Goal: Task Accomplishment & Management: Complete application form

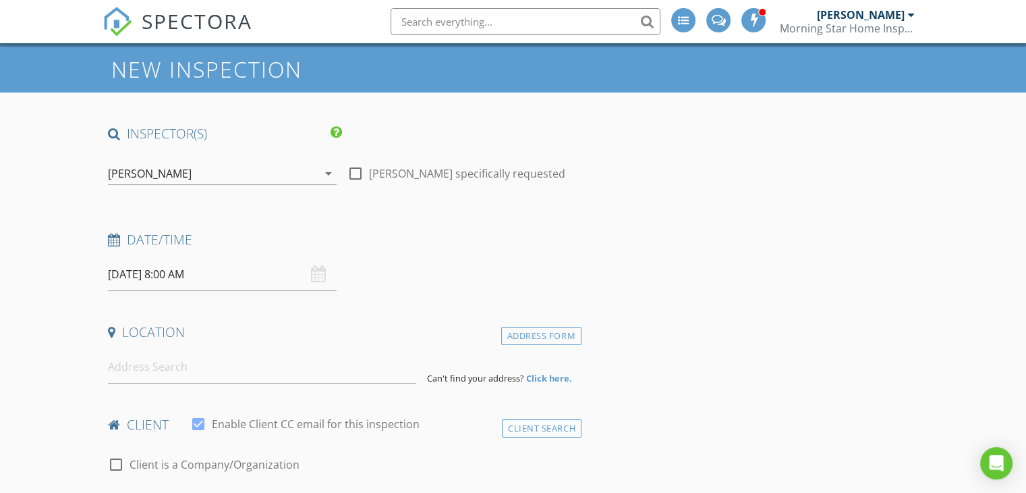
scroll to position [67, 0]
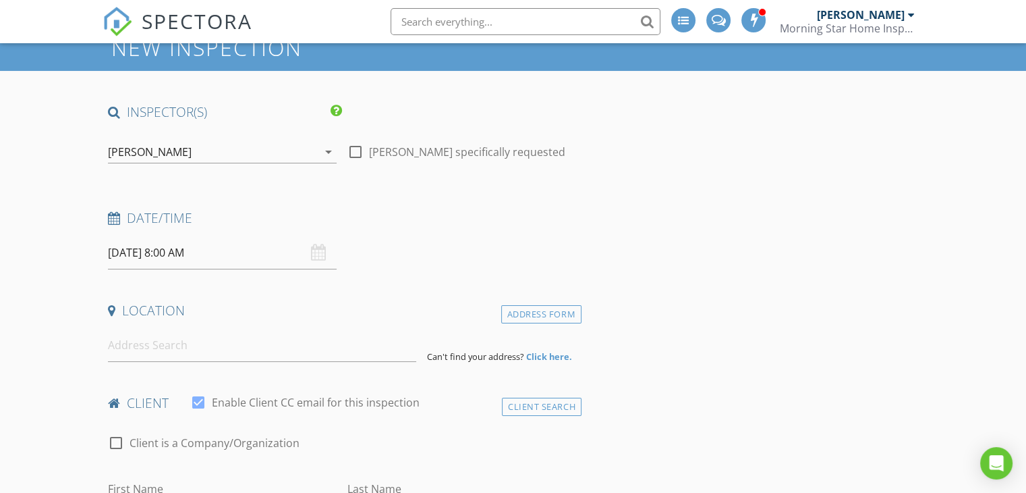
click at [236, 251] on input "08/28/2025 8:00 AM" at bounding box center [222, 252] width 229 height 33
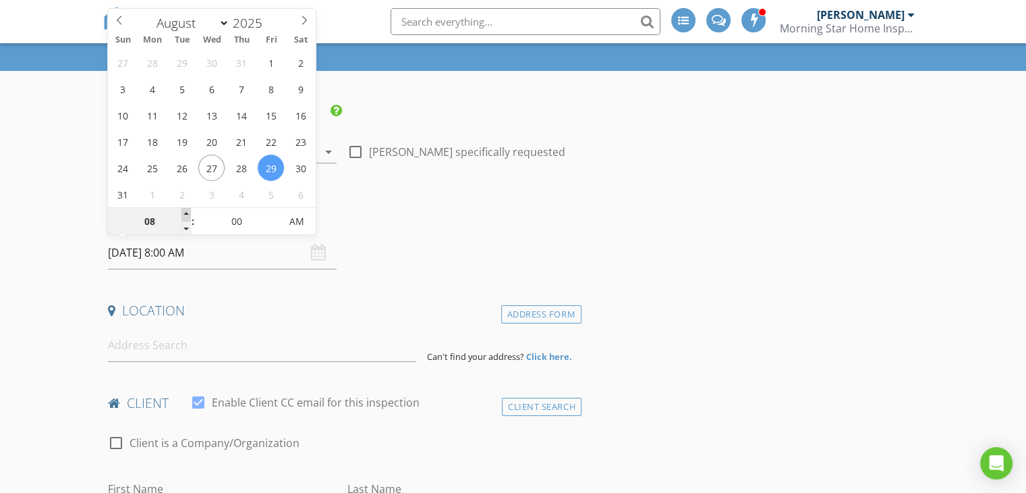
type input "08/29/2025 9:00 AM"
type input "09"
click at [186, 211] on span at bounding box center [186, 214] width 9 height 13
type input "08/29/2025 10:00 AM"
type input "10"
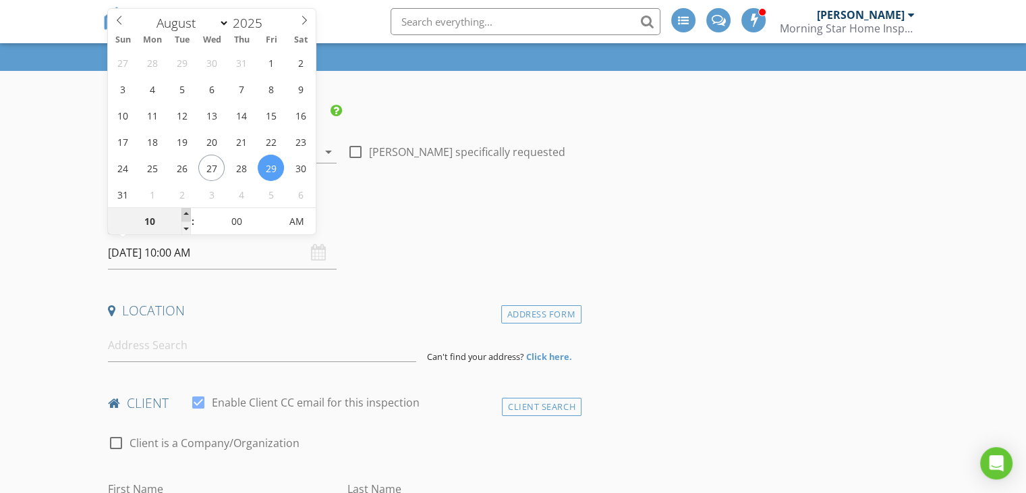
click at [186, 211] on span at bounding box center [186, 214] width 9 height 13
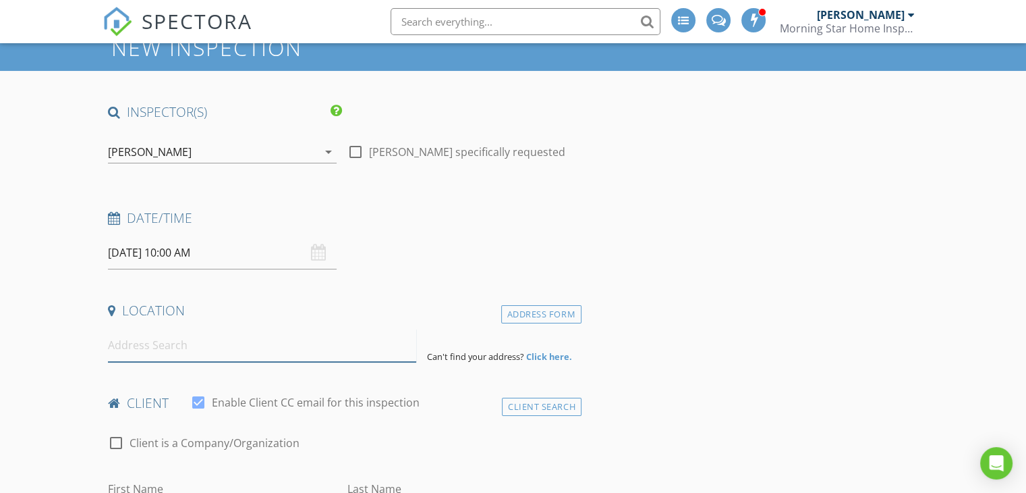
click at [211, 348] on input at bounding box center [262, 345] width 308 height 33
type input "2051 Collingwood Ave SW, Wyoming, MI, USA"
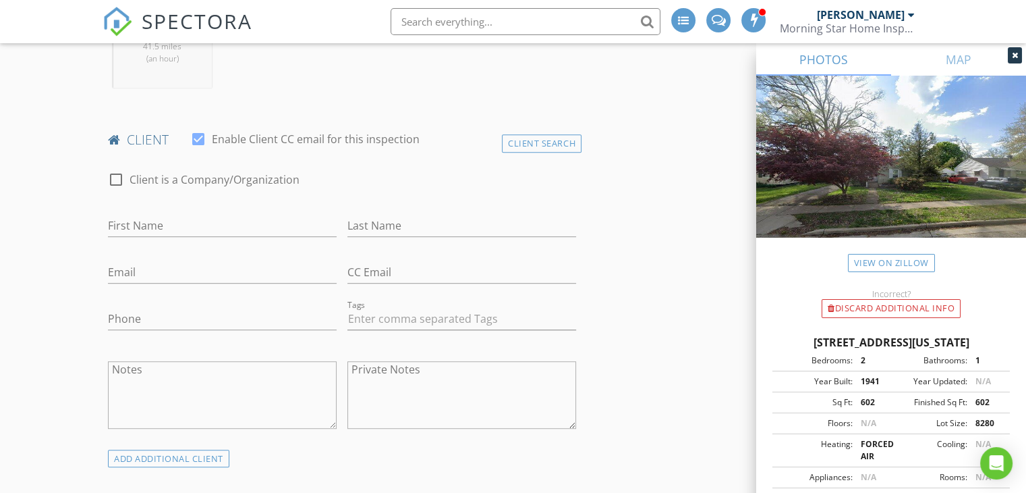
scroll to position [607, 0]
click at [200, 215] on input "First Name" at bounding box center [222, 225] width 229 height 22
type input "Disely"
click at [419, 222] on input "Last Name" at bounding box center [462, 225] width 229 height 22
click at [362, 225] on input "Catillo" at bounding box center [462, 225] width 229 height 22
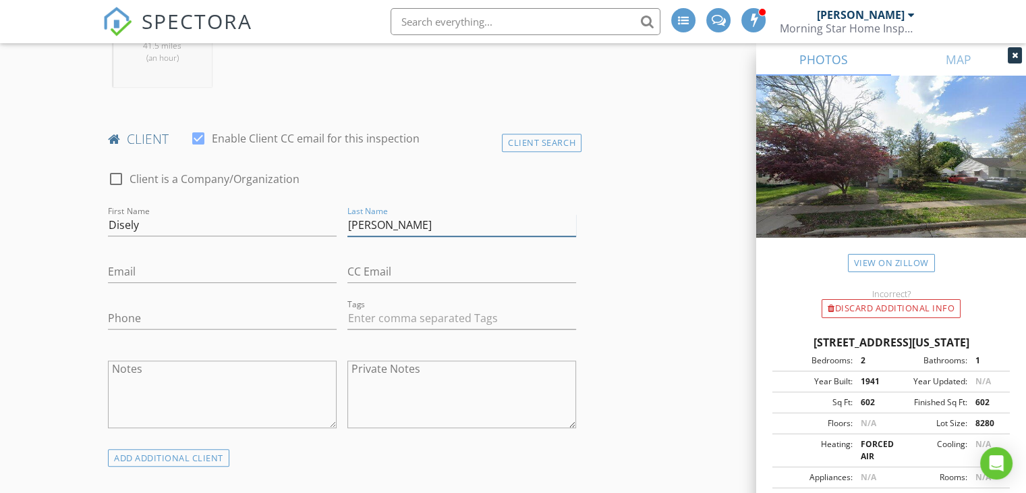
type input "Cantillo"
click at [231, 267] on input "Email" at bounding box center [222, 271] width 229 height 22
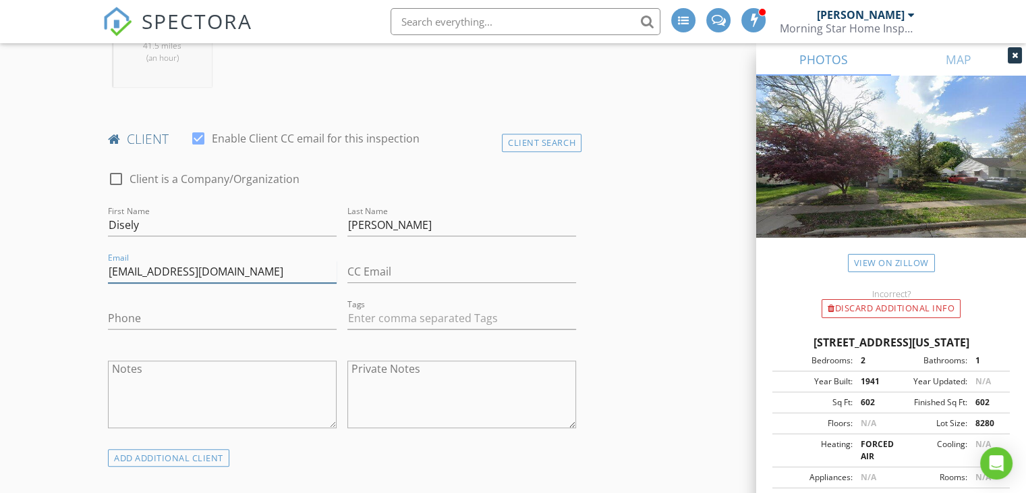
type input "alexandroymatheo@iclould.com"
click at [230, 310] on input "Phone" at bounding box center [222, 318] width 229 height 22
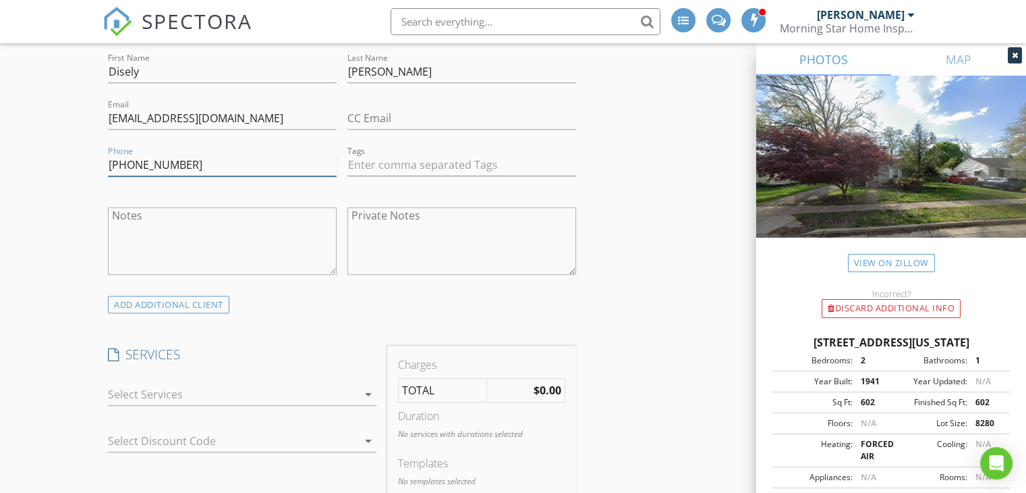
scroll to position [810, 0]
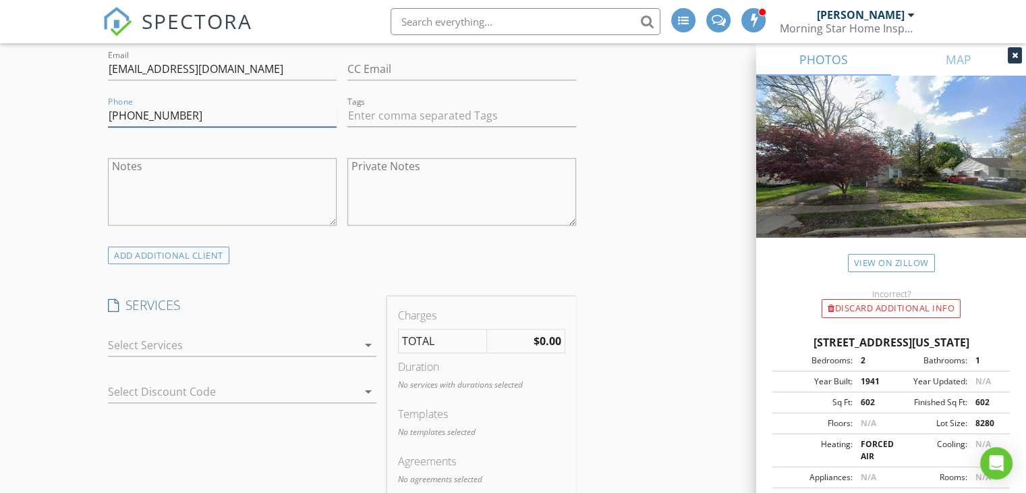
type input "786-298-1669"
click at [303, 339] on div at bounding box center [233, 345] width 250 height 22
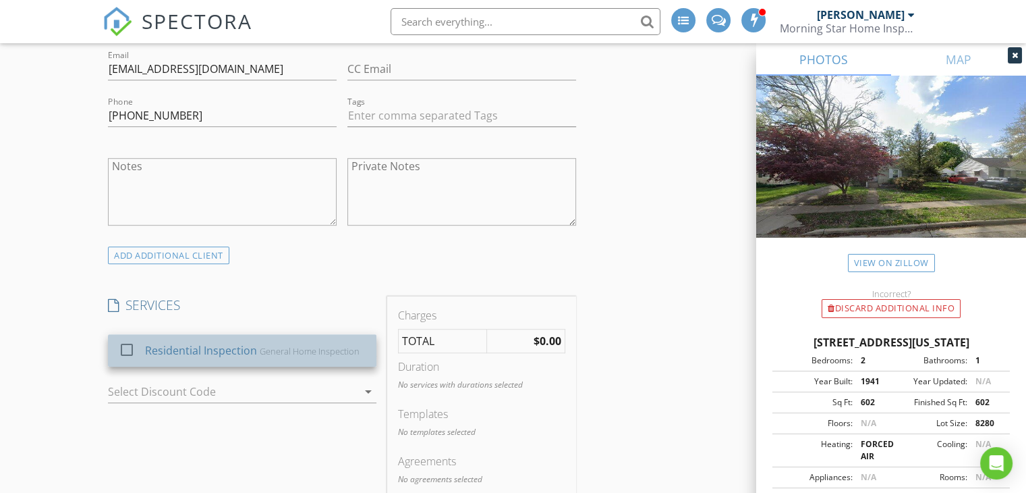
click at [206, 343] on div "Residential Inspection" at bounding box center [201, 350] width 112 height 16
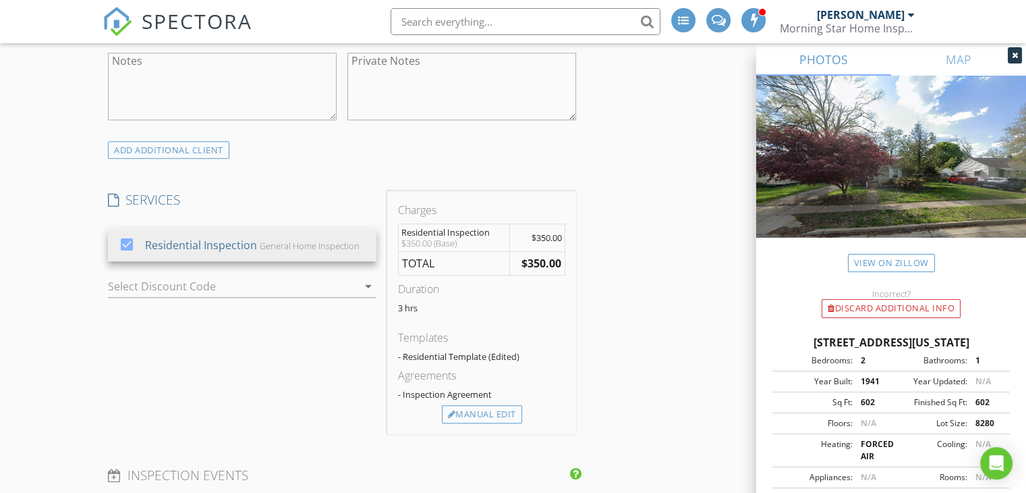
scroll to position [1080, 0]
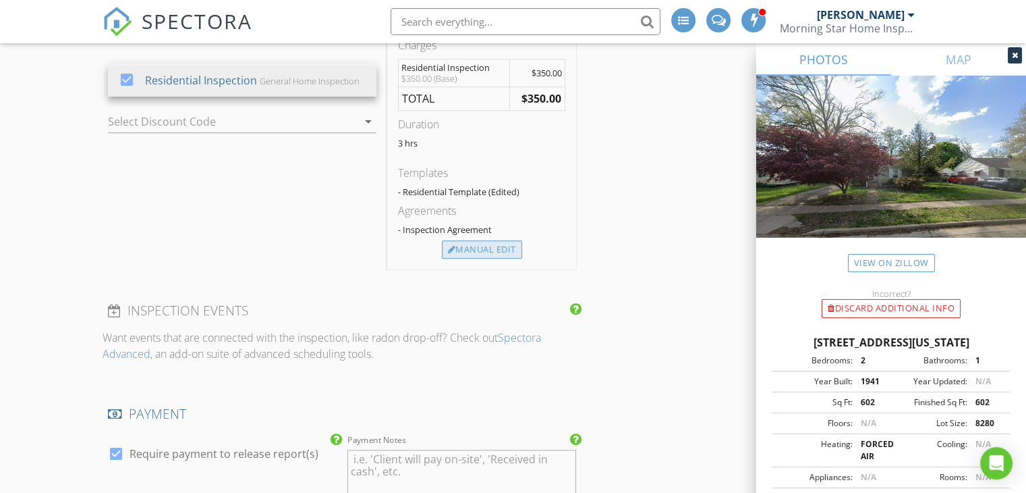
click at [478, 248] on div "Manual Edit" at bounding box center [482, 249] width 80 height 19
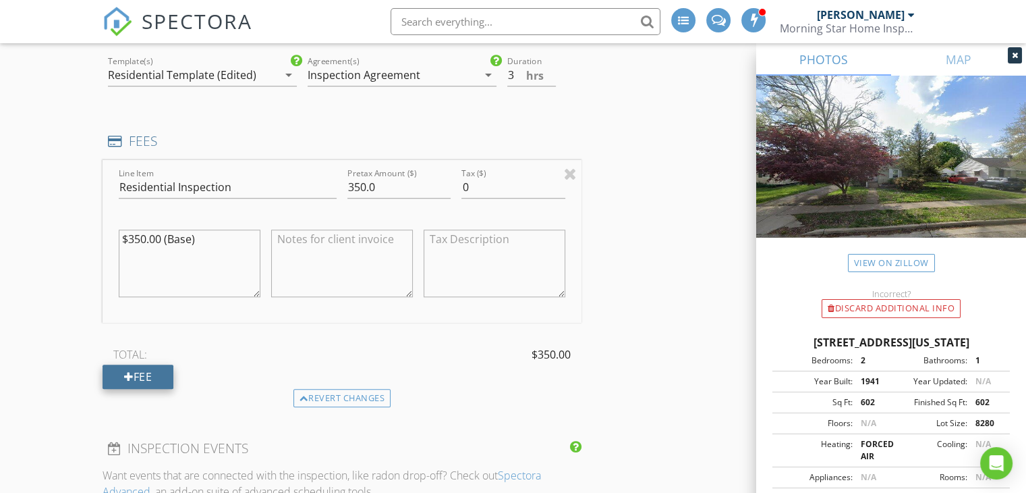
click at [162, 364] on div "Fee" at bounding box center [138, 376] width 71 height 24
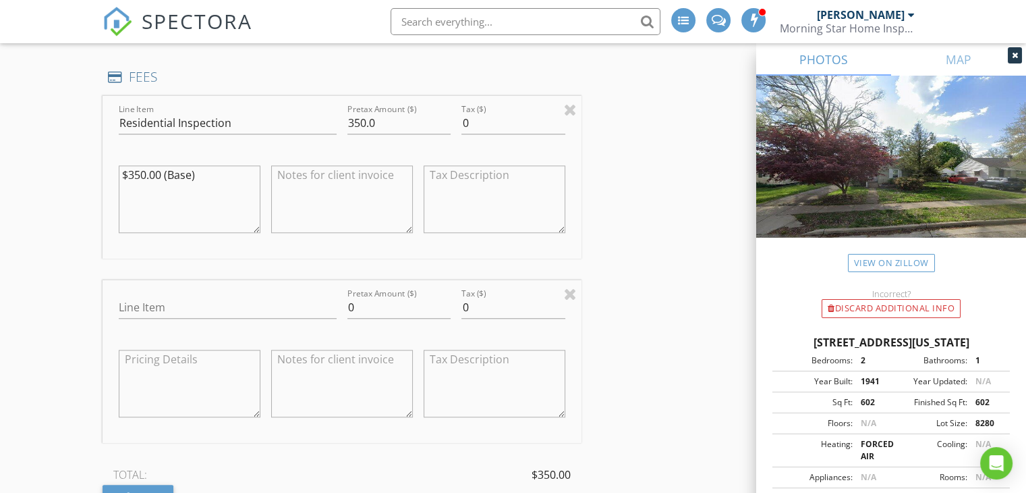
scroll to position [1147, 0]
click at [205, 298] on input "Line Item" at bounding box center [228, 304] width 218 height 22
type input "Sewer Scope"
click at [362, 308] on input "0" at bounding box center [399, 304] width 103 height 22
type input "200.00"
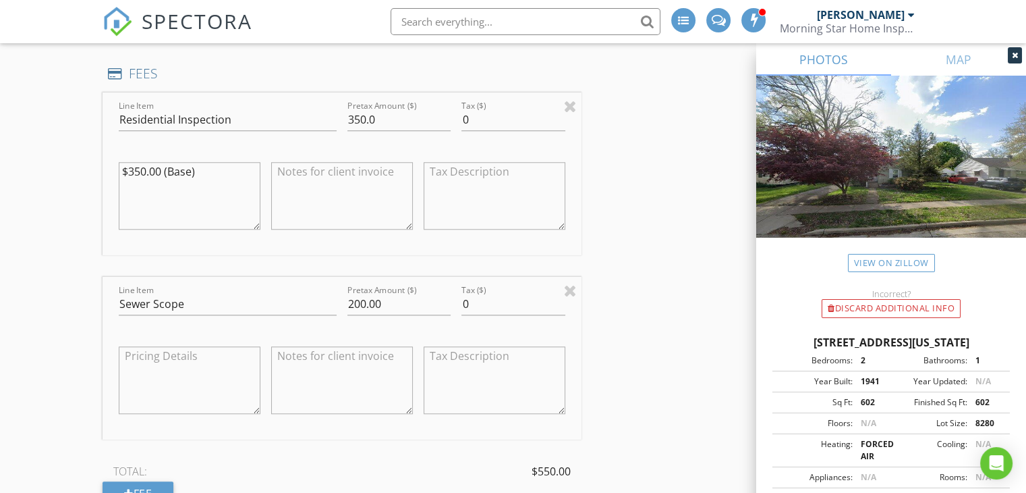
drag, startPoint x: 226, startPoint y: 171, endPoint x: 200, endPoint y: 171, distance: 26.3
click at [200, 171] on textarea "$350.00 (Base)" at bounding box center [190, 195] width 142 height 67
drag, startPoint x: 185, startPoint y: 184, endPoint x: 109, endPoint y: 148, distance: 84.5
click at [109, 148] on div "Line Item Residential Inspection Pretax Amount ($) 350.0 Tax ($) 0 $350.00 (Bas…" at bounding box center [342, 173] width 479 height 163
type textarea "$350.00 (Base) $25 Discount"
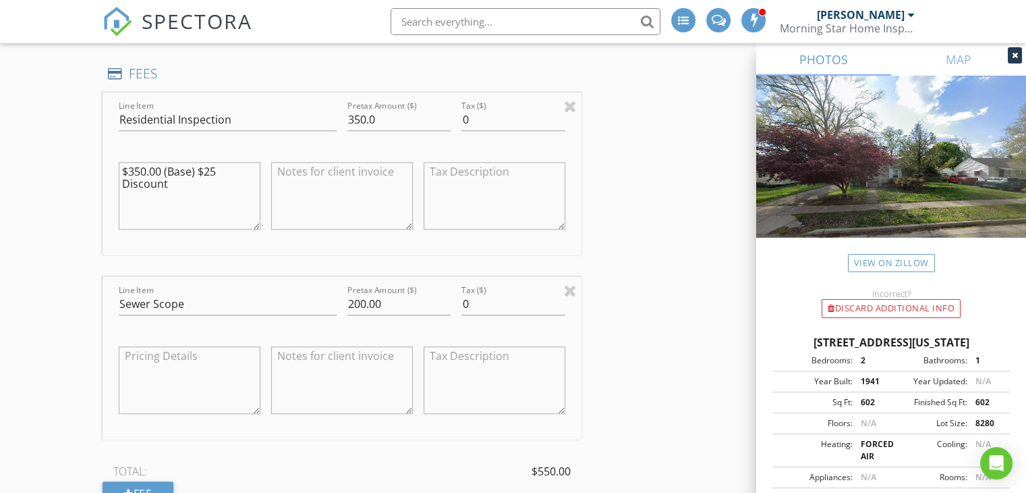
click at [338, 196] on textarea at bounding box center [342, 195] width 142 height 67
paste textarea "$350.00 (Base) $25 Discount"
type textarea "$350.00 (Base) $25 Discount"
click at [364, 113] on input "350.0" at bounding box center [399, 120] width 103 height 22
type input "325.0"
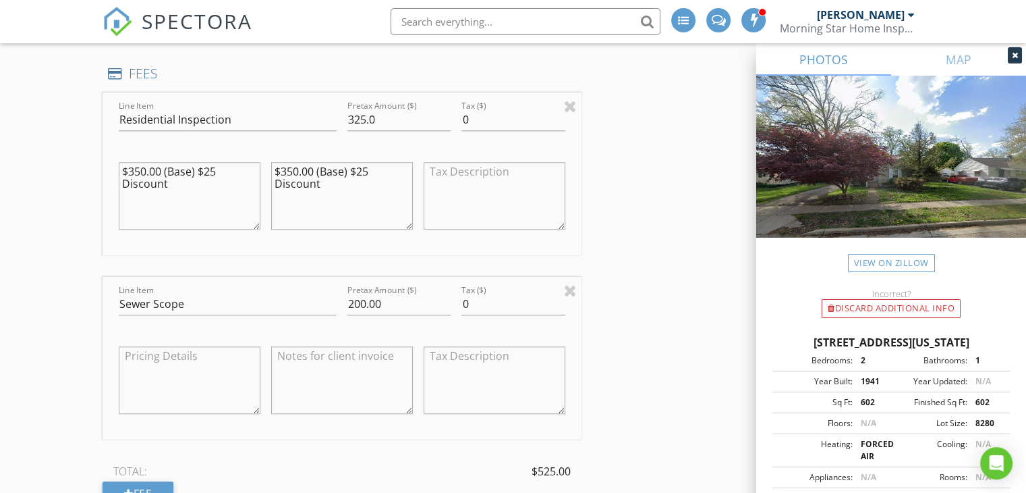
click at [209, 373] on textarea at bounding box center [190, 379] width 142 height 67
drag, startPoint x: 248, startPoint y: 351, endPoint x: 79, endPoint y: 319, distance: 172.4
click at [79, 319] on div "New Inspection INSPECTOR(S) check_box Isaac Blenman PRIMARY Isaac Blenman arrow…" at bounding box center [513, 365] width 1026 height 2840
type textarea "$250 (Base) $50 Discount"
click at [305, 372] on textarea at bounding box center [342, 379] width 142 height 67
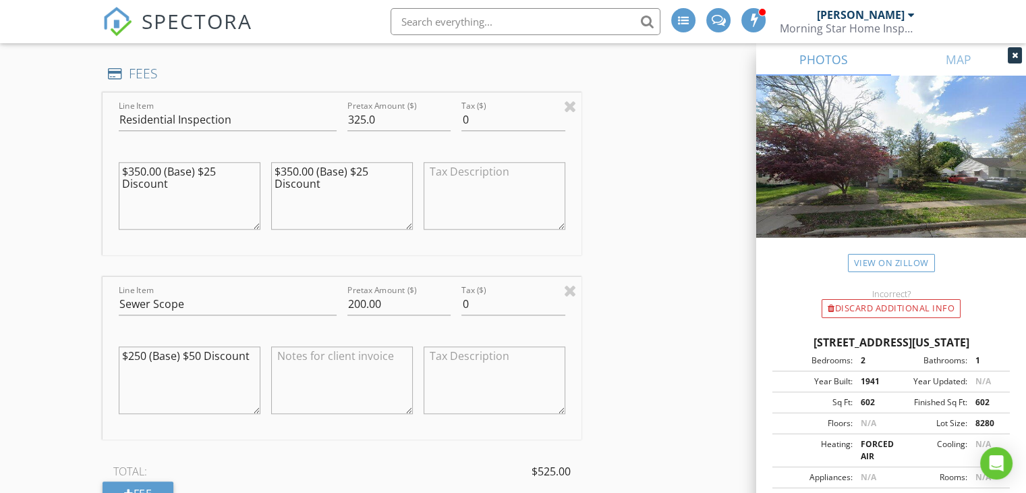
paste textarea "$250 (Base) $50 Discount"
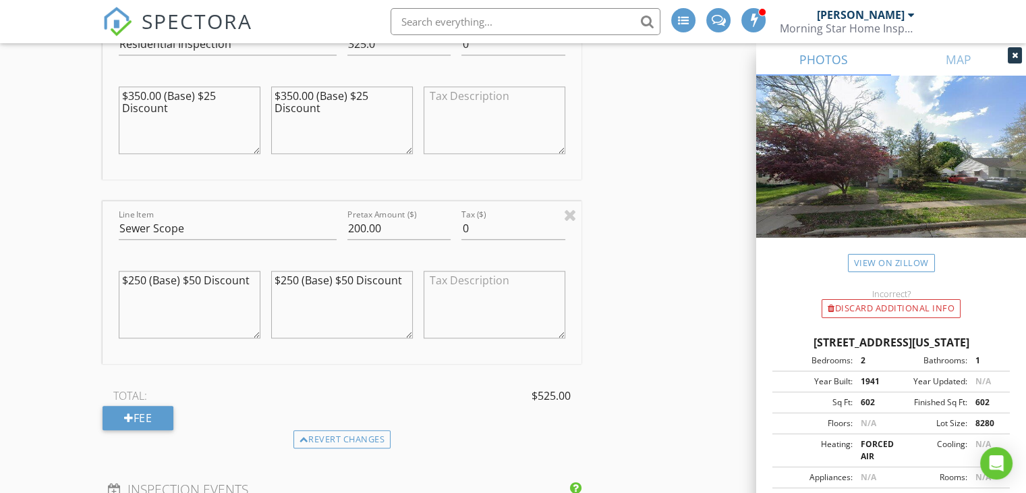
scroll to position [1282, 0]
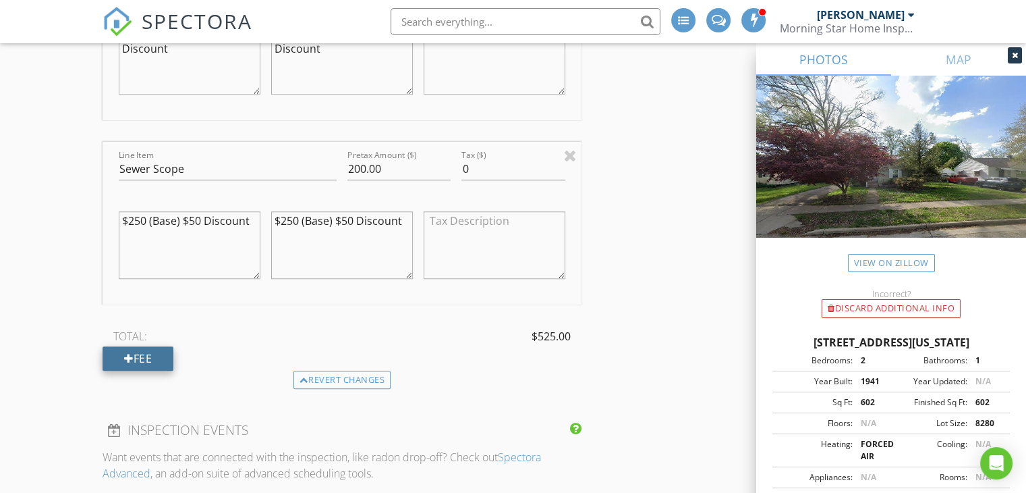
type textarea "$250 (Base) $50 Discount"
click at [166, 357] on div "Fee" at bounding box center [138, 358] width 71 height 24
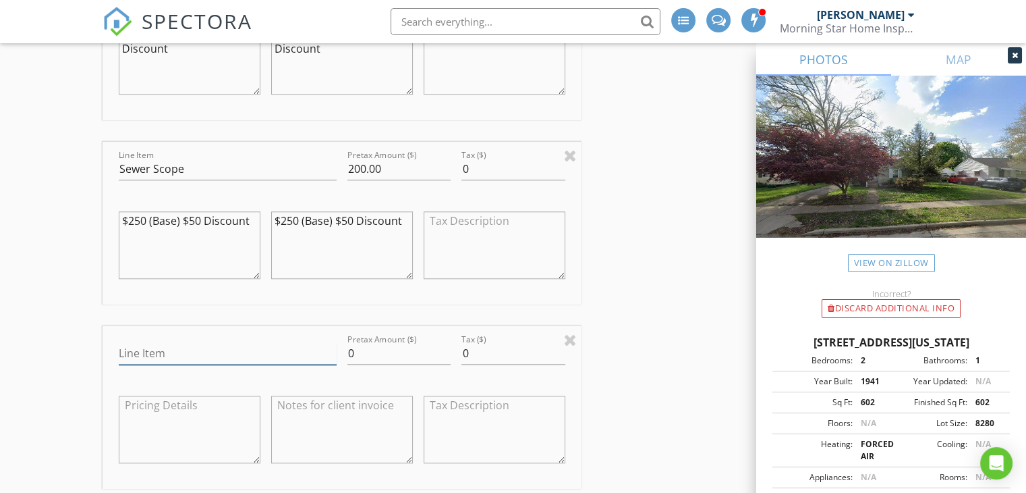
click at [197, 350] on input "Line Item" at bounding box center [228, 353] width 218 height 22
type input "Radon Testing (With Report)"
click at [375, 354] on input "0" at bounding box center [399, 353] width 103 height 22
type input "200.00"
drag, startPoint x: 253, startPoint y: 219, endPoint x: 264, endPoint y: 224, distance: 11.8
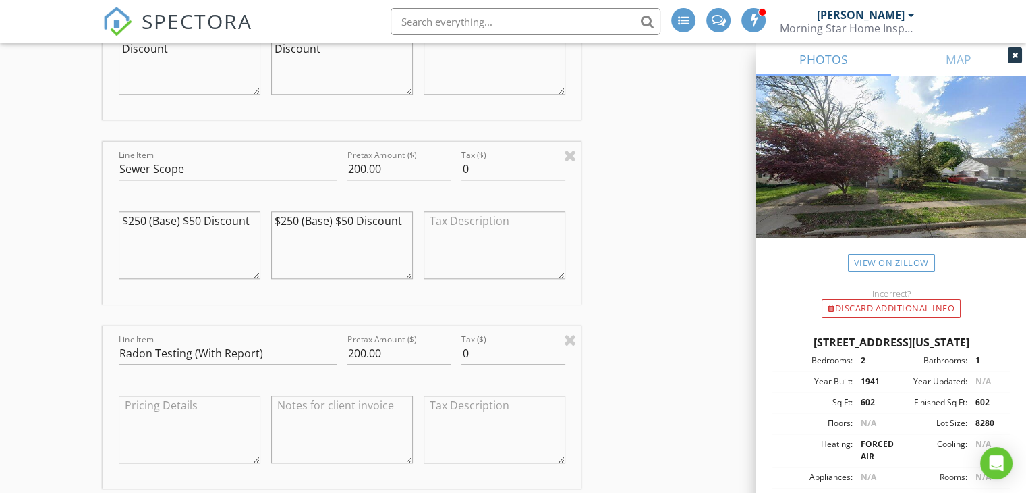
click at [264, 224] on div "$250 (Base) $50 Discount" at bounding box center [189, 246] width 153 height 105
click at [198, 424] on textarea at bounding box center [190, 428] width 142 height 67
paste textarea "$250 (Base) $50 Discount"
type textarea "$250 (Base) $50 Discount"
click at [335, 441] on textarea at bounding box center [342, 428] width 142 height 67
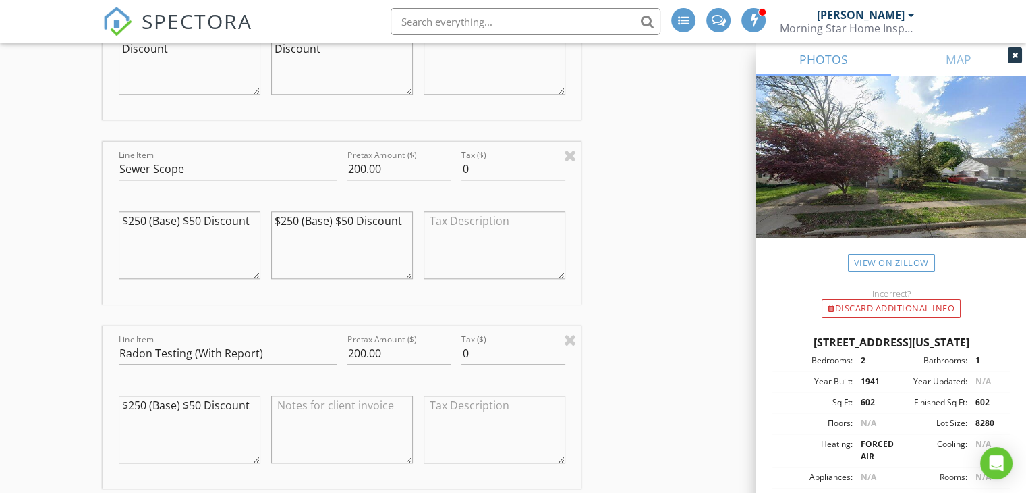
paste textarea "$250 (Base) $50 Discount"
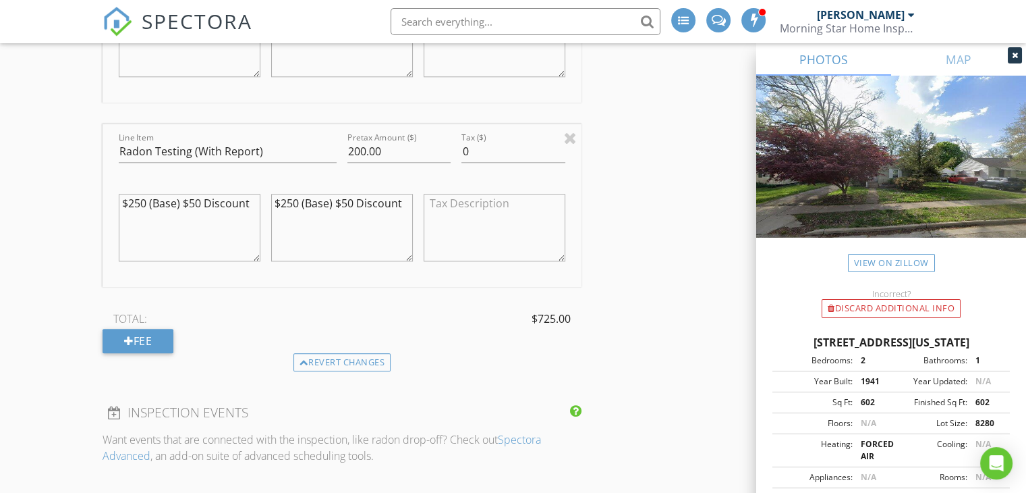
scroll to position [1485, 0]
type textarea "$250 (Base) $50 Discount"
click at [146, 324] on div "TOTAL: $725.00" at bounding box center [342, 318] width 479 height 20
click at [154, 335] on div "Fee" at bounding box center [138, 340] width 71 height 24
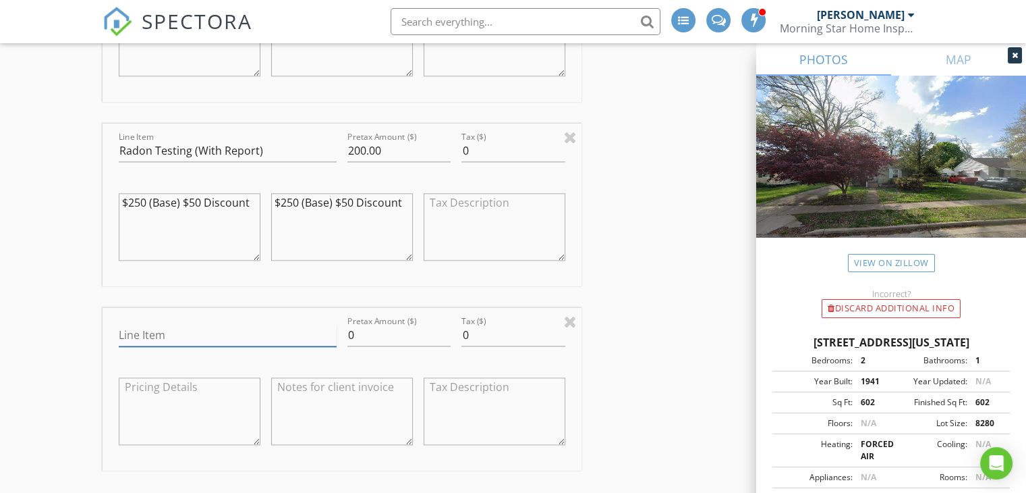
click at [204, 336] on input "Line Item" at bounding box center [228, 335] width 218 height 22
type input "Termite Inspection (With Report)"
click at [188, 399] on textarea at bounding box center [190, 410] width 142 height 67
drag, startPoint x: 254, startPoint y: 381, endPoint x: 51, endPoint y: 373, distance: 202.6
click at [51, 373] on div "New Inspection INSPECTOR(S) check_box Isaac Blenman PRIMARY Isaac Blenman arrow…" at bounding box center [513, 212] width 1026 height 3209
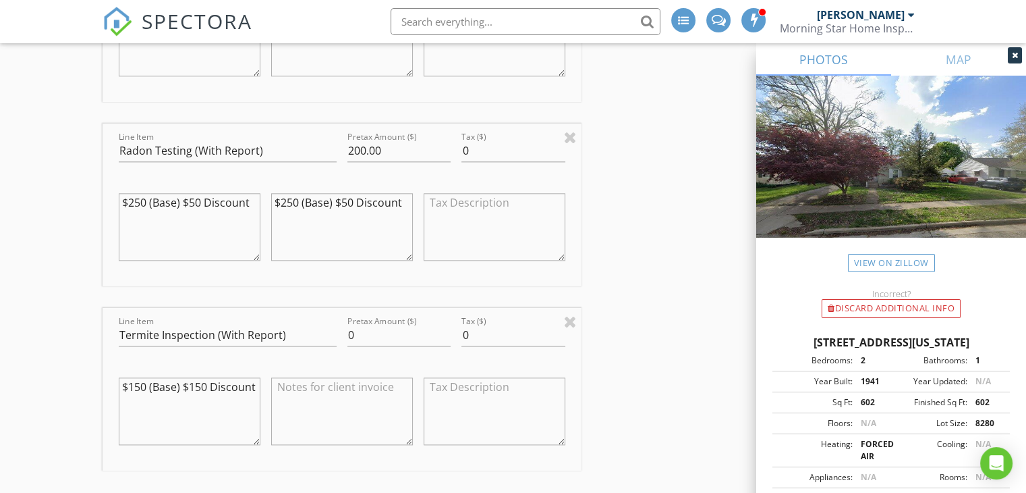
type textarea "$150 (Base) $150 Discount"
click at [347, 401] on textarea at bounding box center [342, 410] width 142 height 67
paste textarea "$150 (Base) $150 Discount"
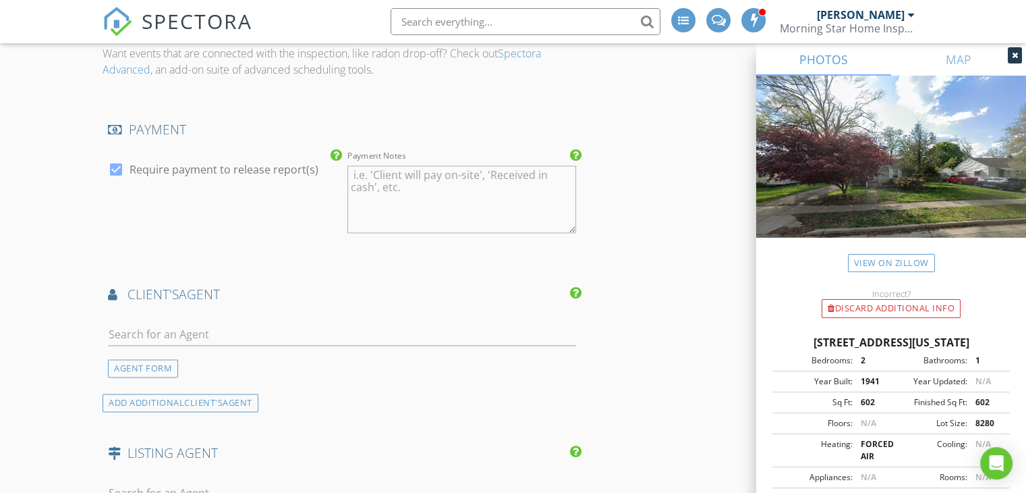
scroll to position [2092, 0]
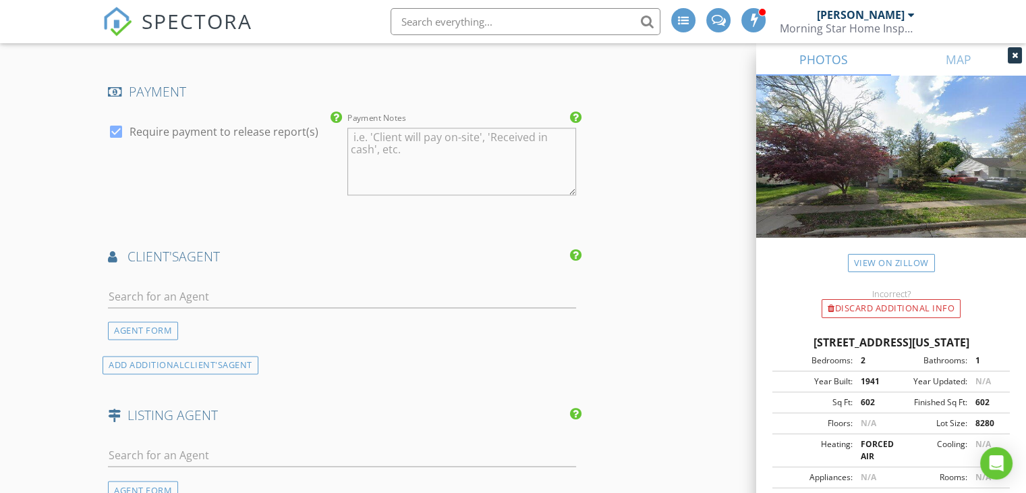
type textarea "$150 (Base) $150 Discount"
click at [248, 294] on input "text" at bounding box center [342, 296] width 468 height 22
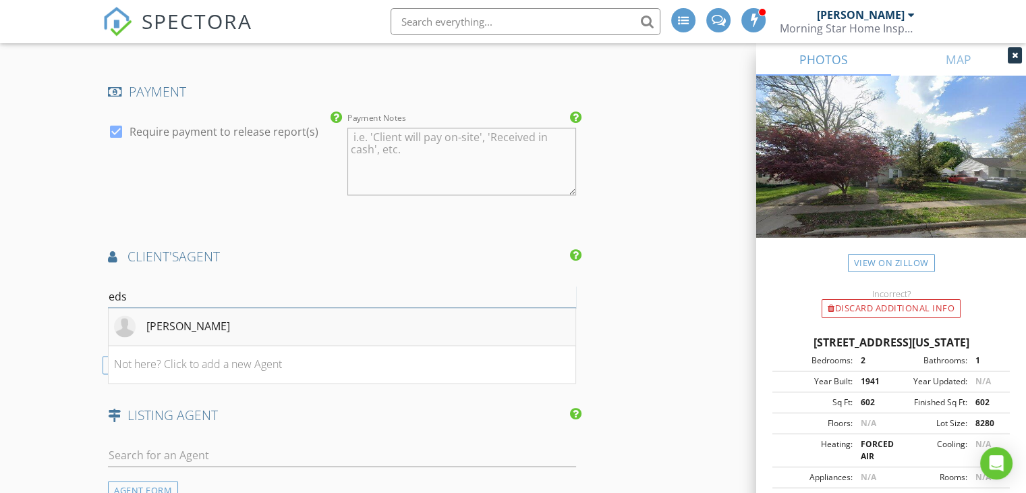
type input "eds"
click at [266, 321] on li "Edson Torres" at bounding box center [342, 327] width 467 height 38
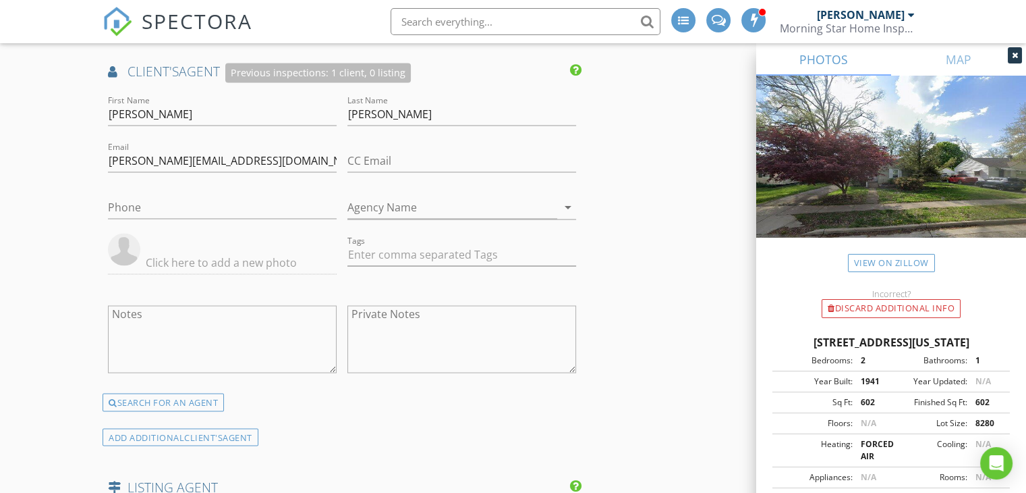
scroll to position [2294, 0]
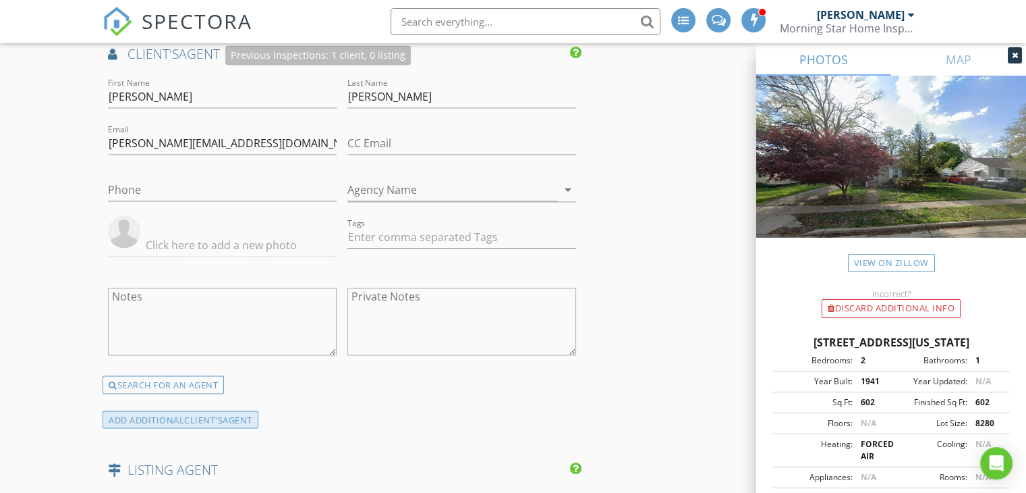
click at [227, 412] on div "ADD ADDITIONAL client's AGENT" at bounding box center [181, 419] width 156 height 18
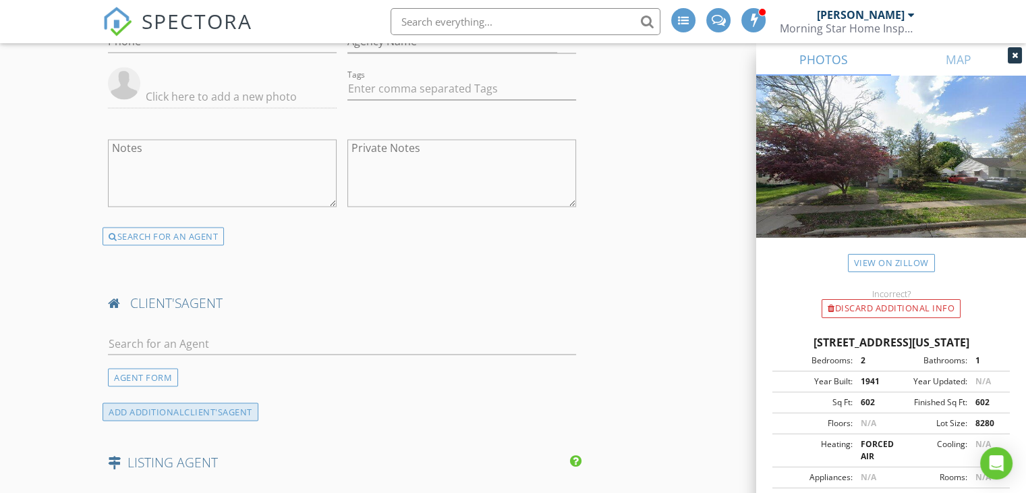
scroll to position [2497, 0]
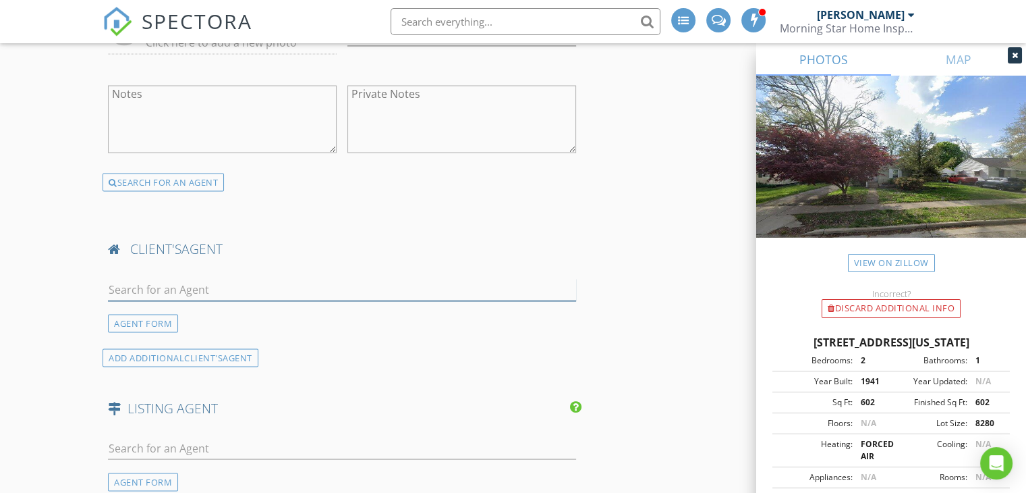
click at [234, 279] on input "text" at bounding box center [342, 289] width 468 height 22
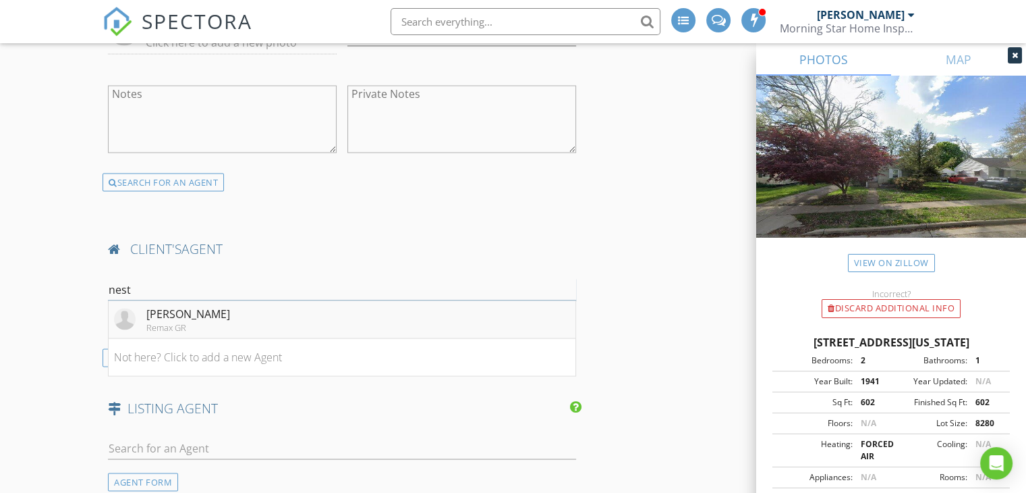
type input "nest"
click at [256, 315] on li "Nestor Vazquez Remax GR" at bounding box center [342, 319] width 467 height 38
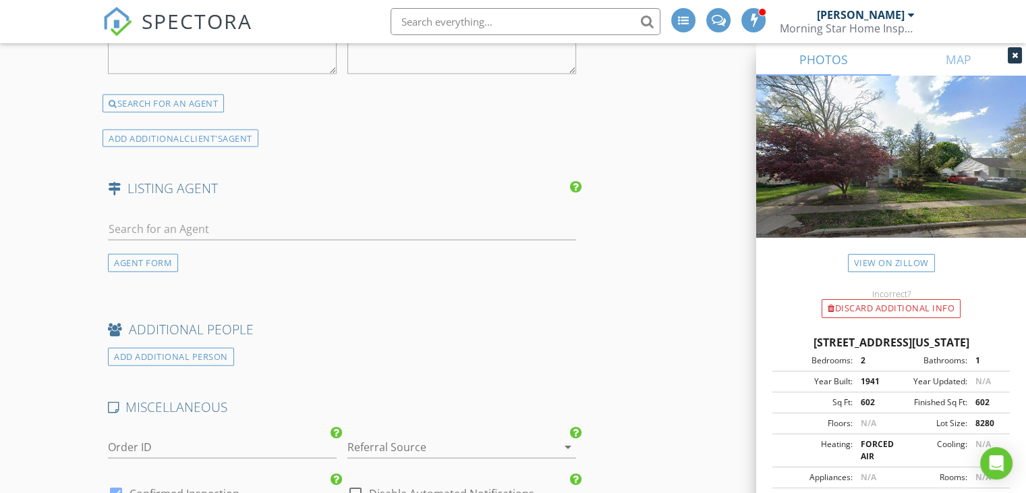
scroll to position [3037, 0]
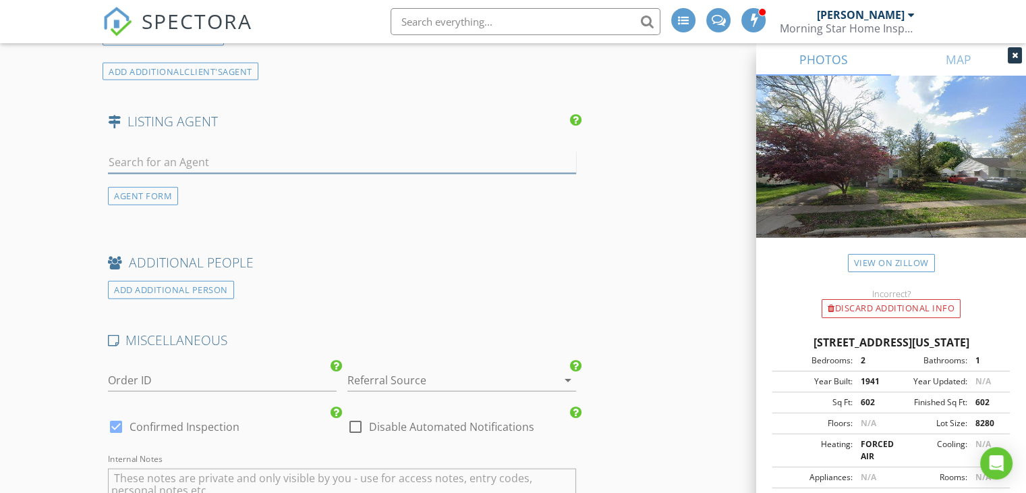
click at [206, 158] on input "text" at bounding box center [342, 162] width 468 height 22
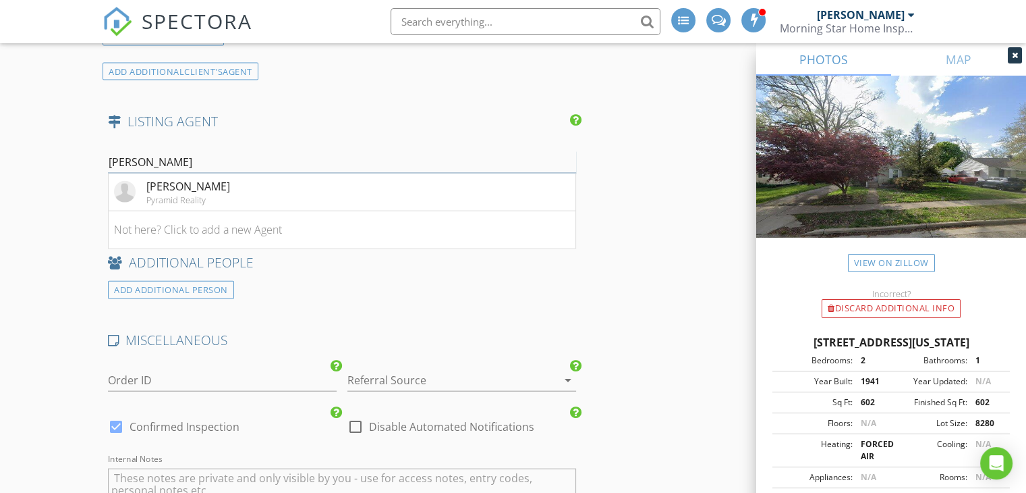
type input "james"
click at [149, 223] on li "Not here? Click to add a new Agent" at bounding box center [342, 230] width 467 height 38
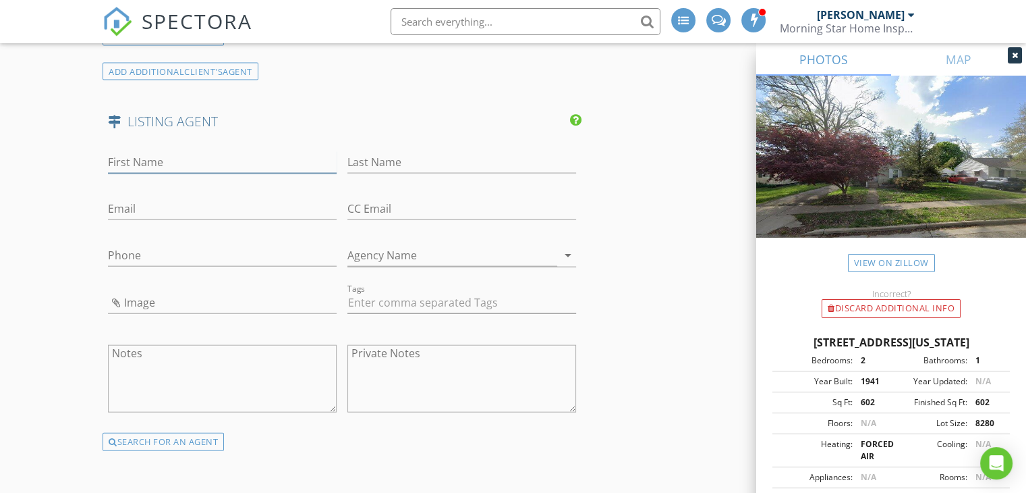
click at [184, 153] on input "First Name" at bounding box center [222, 162] width 229 height 22
type input "James"
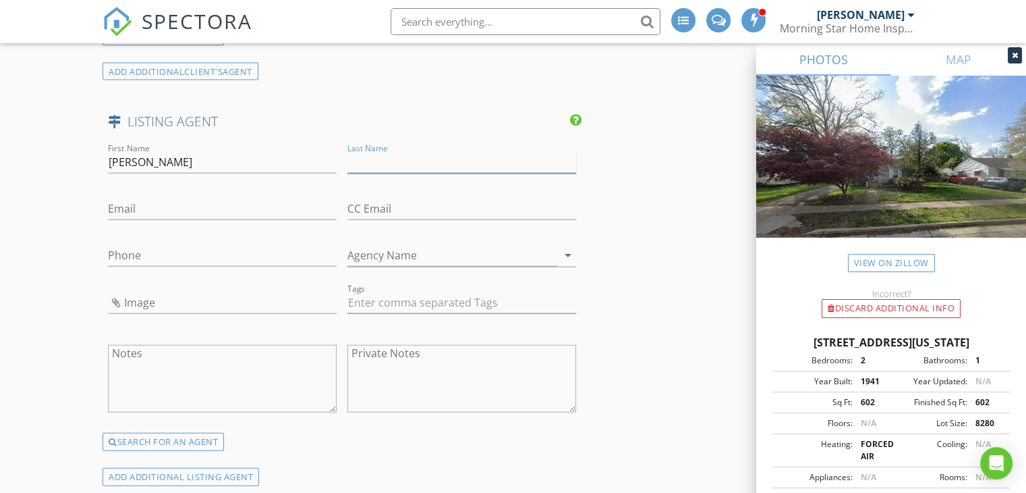
click at [418, 157] on input "Last Name" at bounding box center [462, 162] width 229 height 22
type input "Riley"
click at [241, 202] on input "Email" at bounding box center [222, 209] width 229 height 22
click at [123, 200] on input "jerriley3@outlook.com" at bounding box center [222, 209] width 229 height 22
type input "jeriley3@outlook.com"
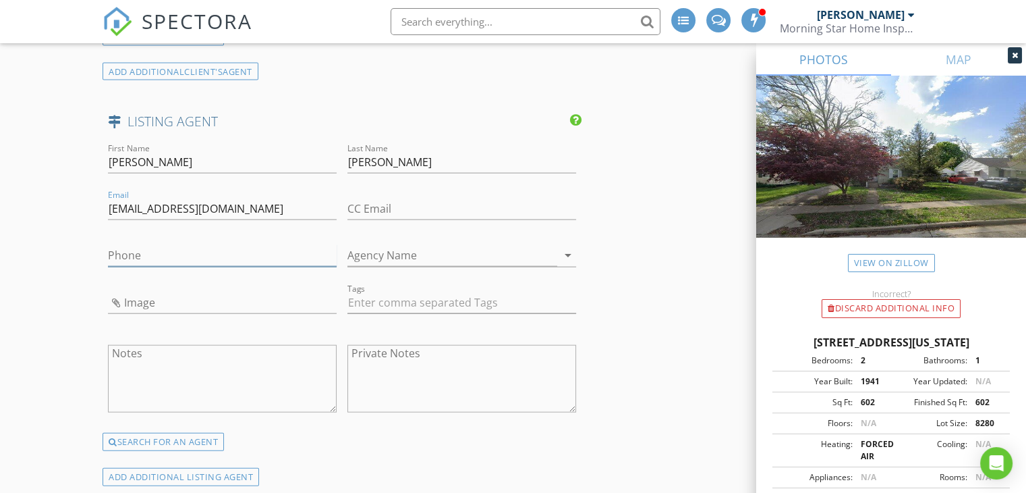
click at [214, 247] on input "Phone" at bounding box center [222, 255] width 229 height 22
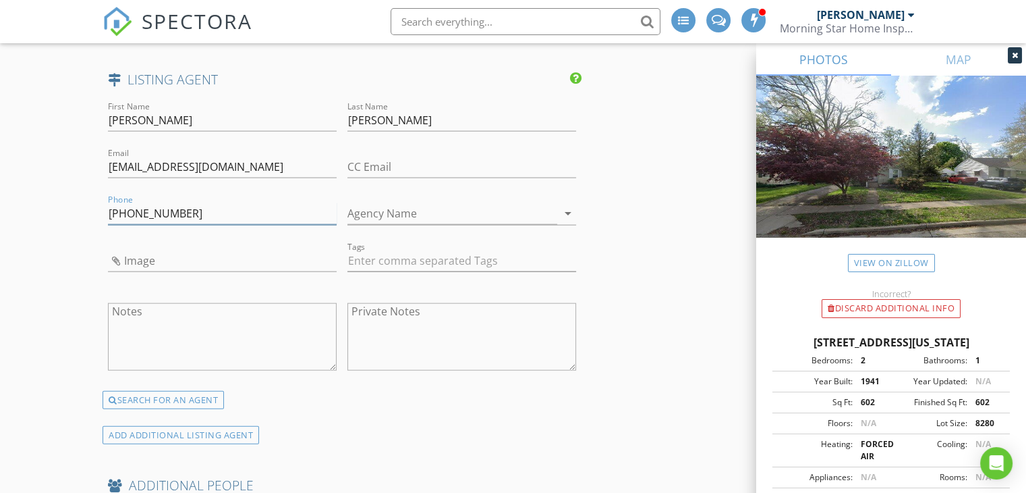
scroll to position [3715, 0]
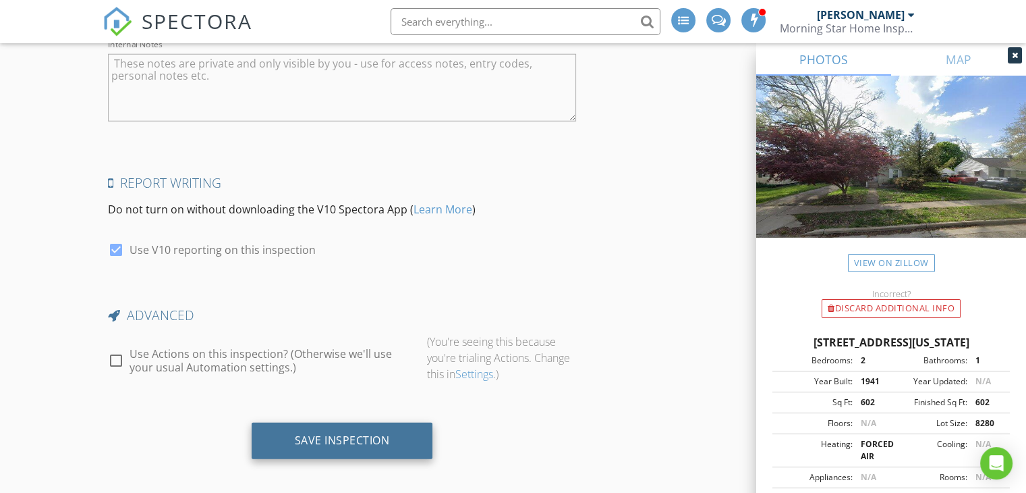
type input "616-292-4491"
click at [366, 437] on div "Save Inspection" at bounding box center [342, 439] width 95 height 13
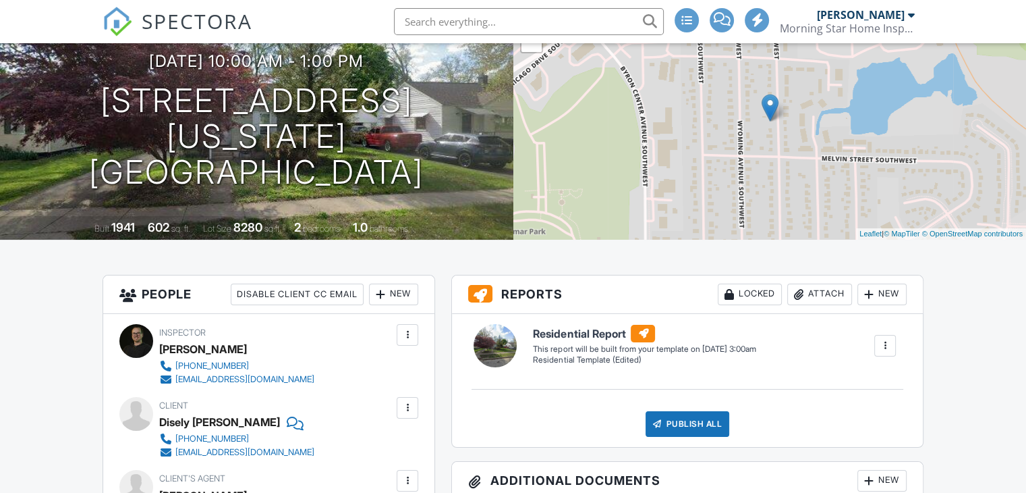
click at [873, 296] on div at bounding box center [868, 293] width 13 height 13
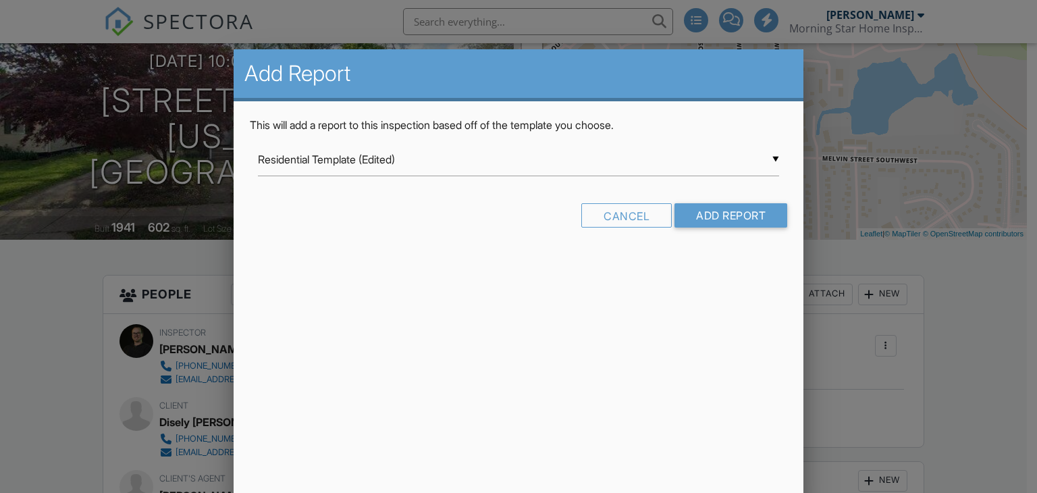
click at [409, 158] on div "▼ Residential Template (Edited) Residential Template (Edited) Room-by-Room Resi…" at bounding box center [519, 159] width 522 height 33
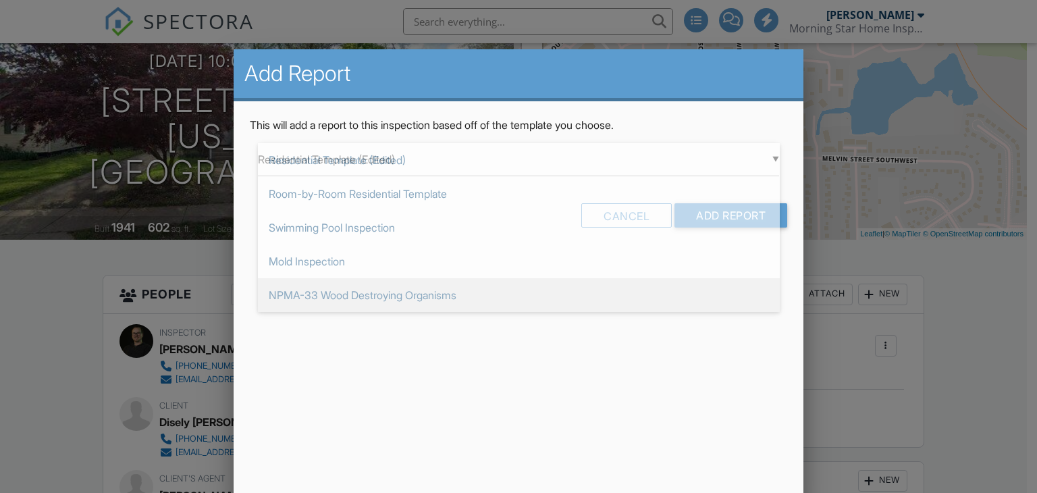
click at [372, 289] on span "NPMA-33 Wood Destroying Organisms" at bounding box center [519, 295] width 522 height 34
type input "NPMA-33 Wood Destroying Organisms"
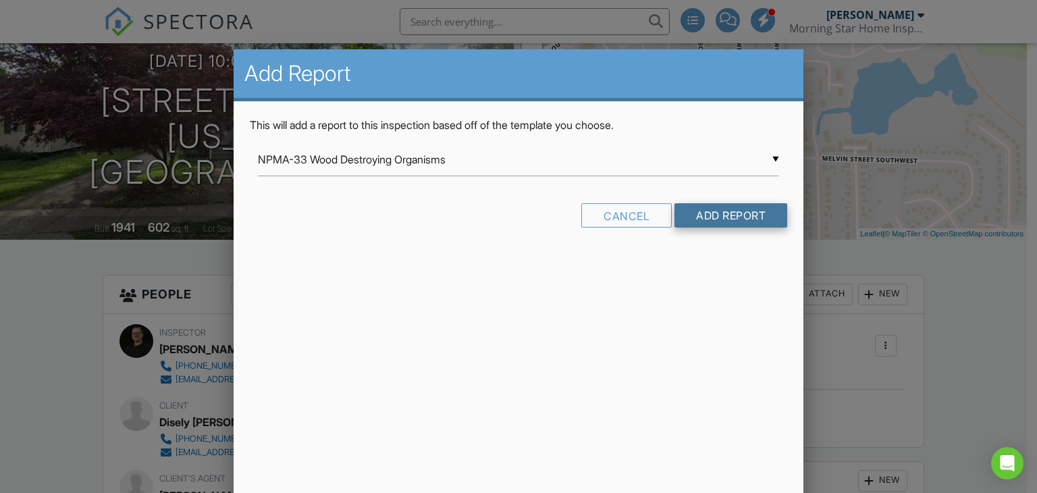
click at [706, 217] on input "Add Report" at bounding box center [730, 215] width 113 height 24
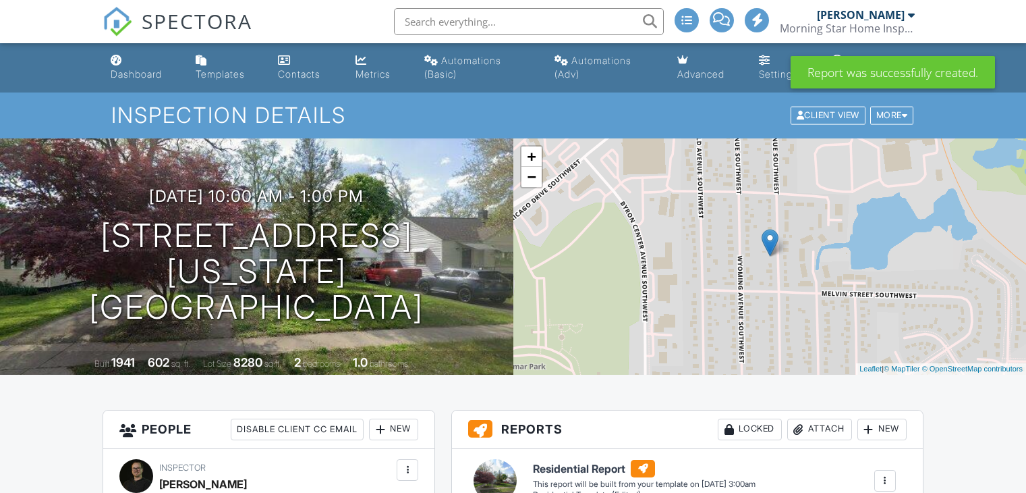
click at [137, 74] on div "Dashboard" at bounding box center [136, 73] width 51 height 11
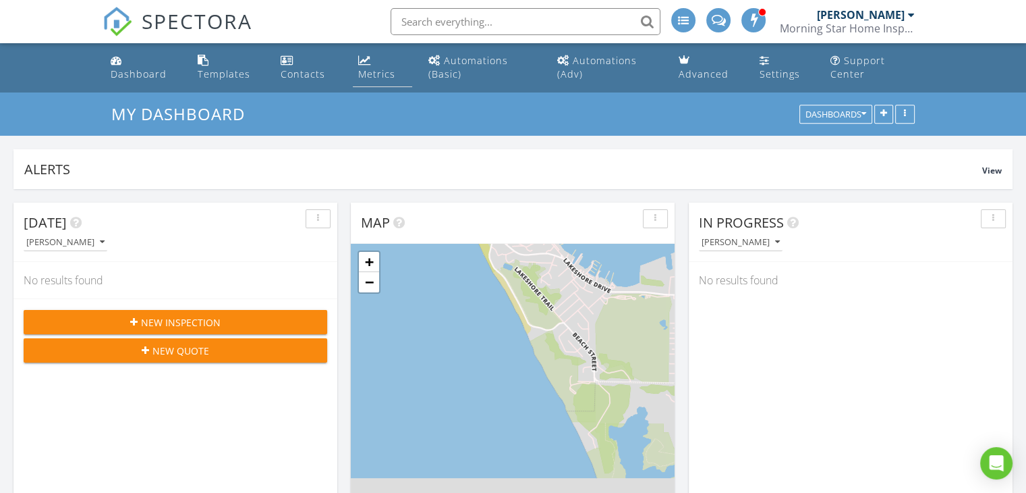
click at [383, 67] on div "Metrics" at bounding box center [376, 73] width 37 height 13
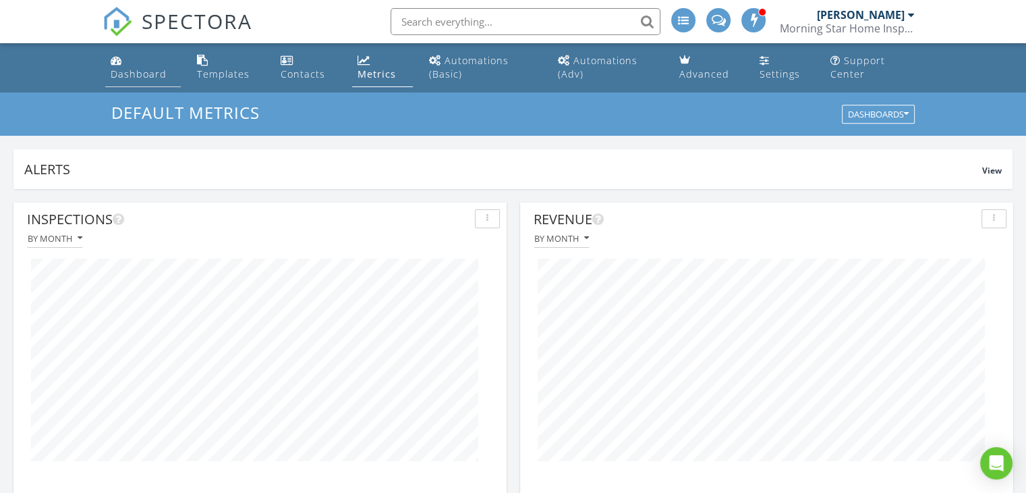
click at [140, 67] on div "Dashboard" at bounding box center [139, 73] width 56 height 13
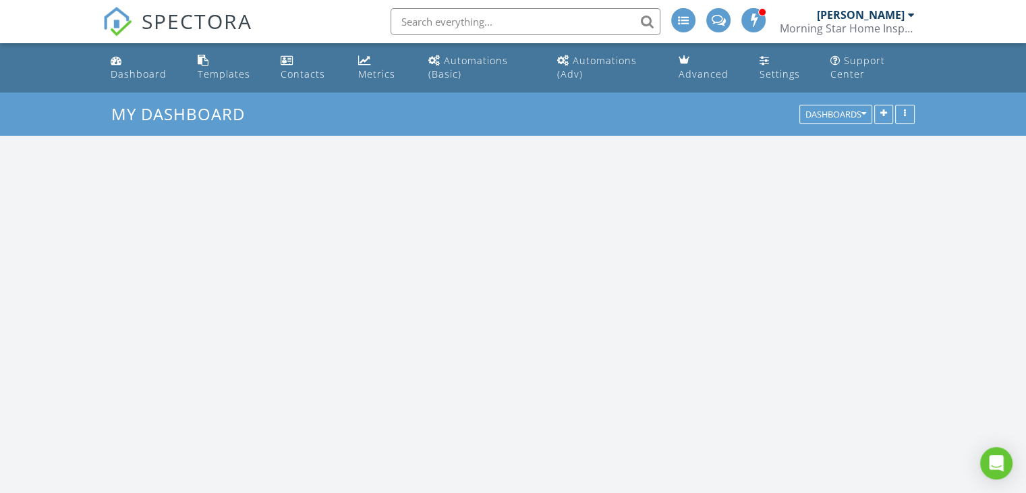
scroll to position [1249, 1047]
